Goal: Task Accomplishment & Management: Complete application form

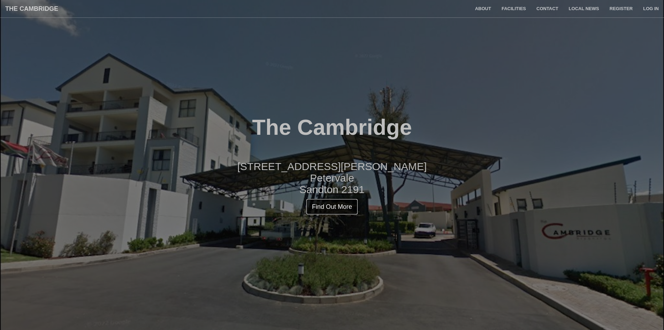
click at [339, 207] on link "Find Out More" at bounding box center [332, 206] width 52 height 16
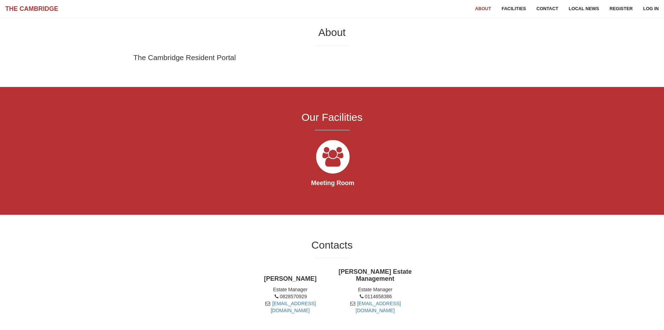
scroll to position [330, 0]
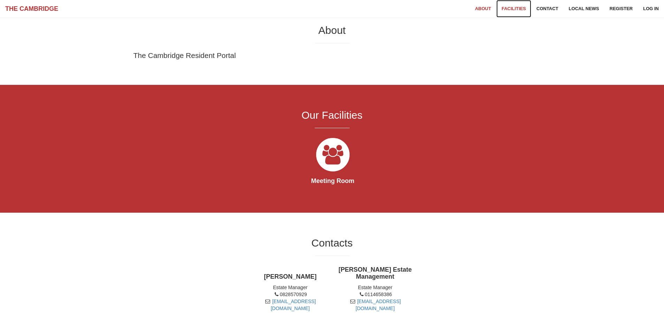
click at [525, 8] on link "Facilities" at bounding box center [514, 8] width 35 height 17
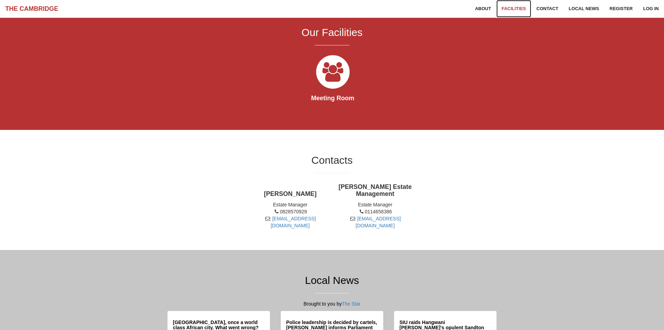
scroll to position [414, 0]
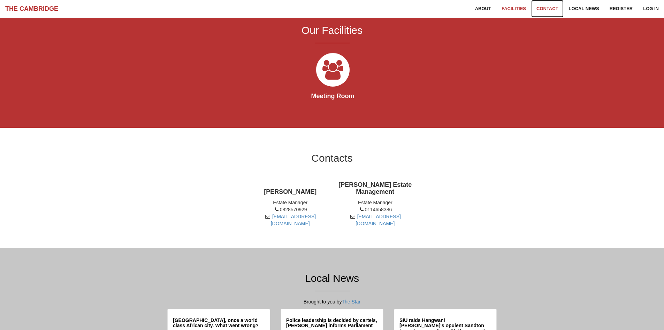
click at [558, 11] on link "Contact" at bounding box center [547, 8] width 32 height 17
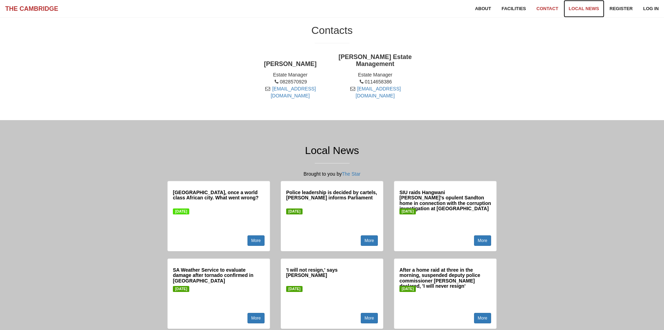
click at [580, 7] on link "Local News" at bounding box center [584, 8] width 41 height 17
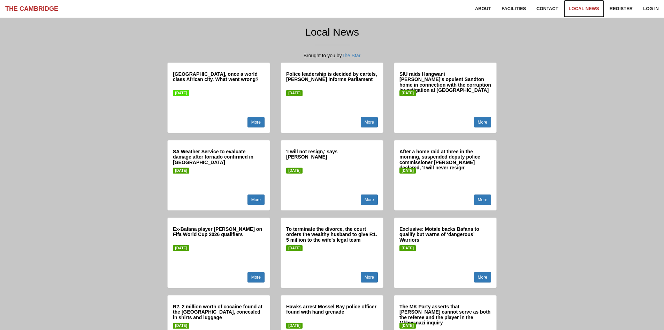
scroll to position [662, 0]
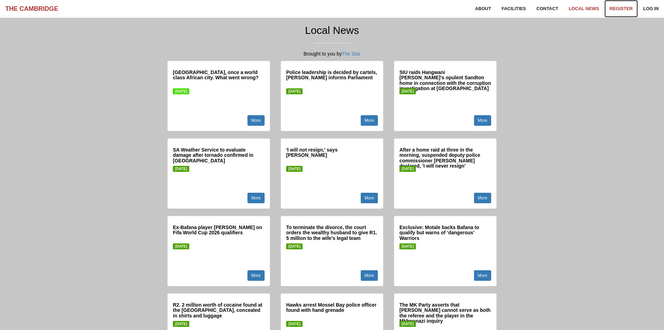
click at [608, 10] on link "Register" at bounding box center [621, 8] width 33 height 17
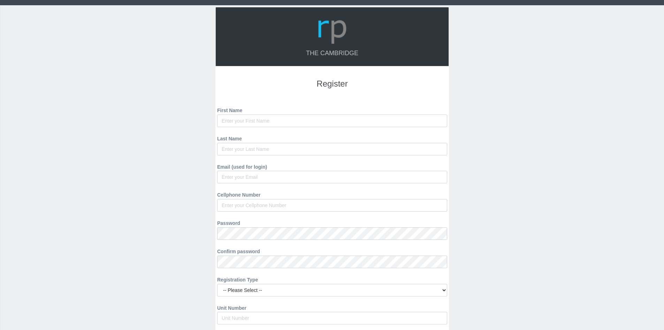
scroll to position [92, 0]
